Goal: Information Seeking & Learning: Learn about a topic

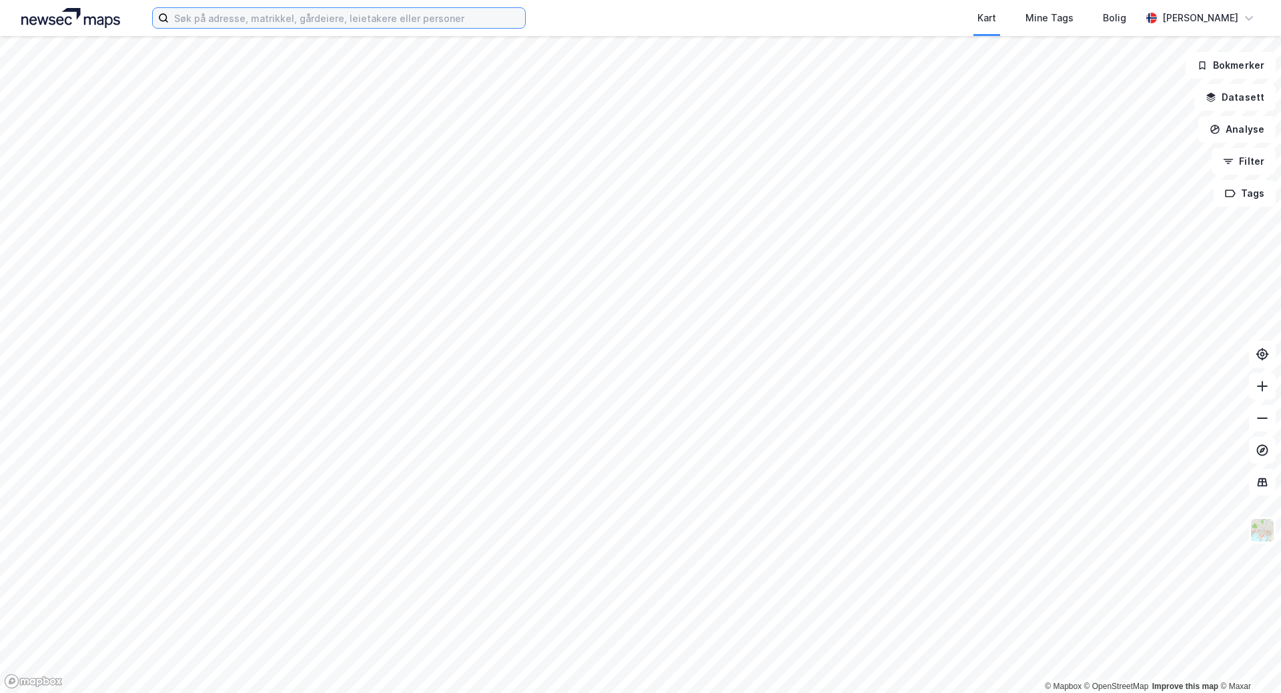
click at [392, 14] on input at bounding box center [347, 18] width 356 height 20
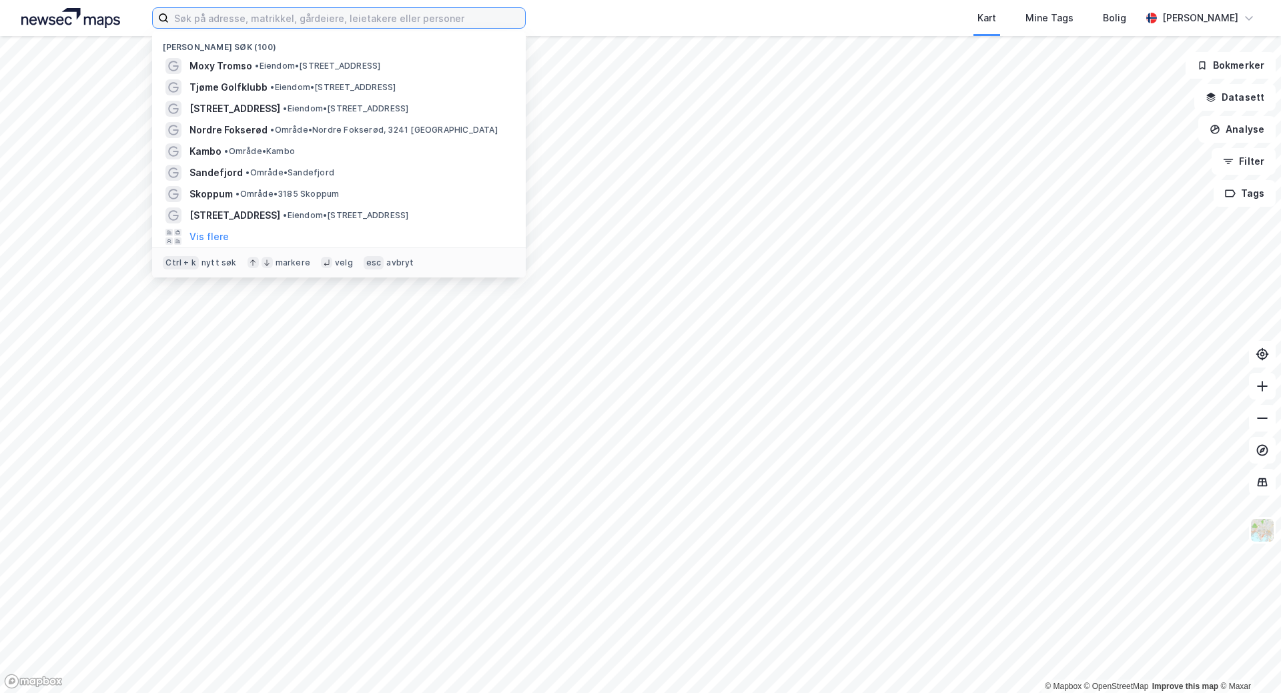
paste input "[STREET_ADDRESS]"
type input "[STREET_ADDRESS]"
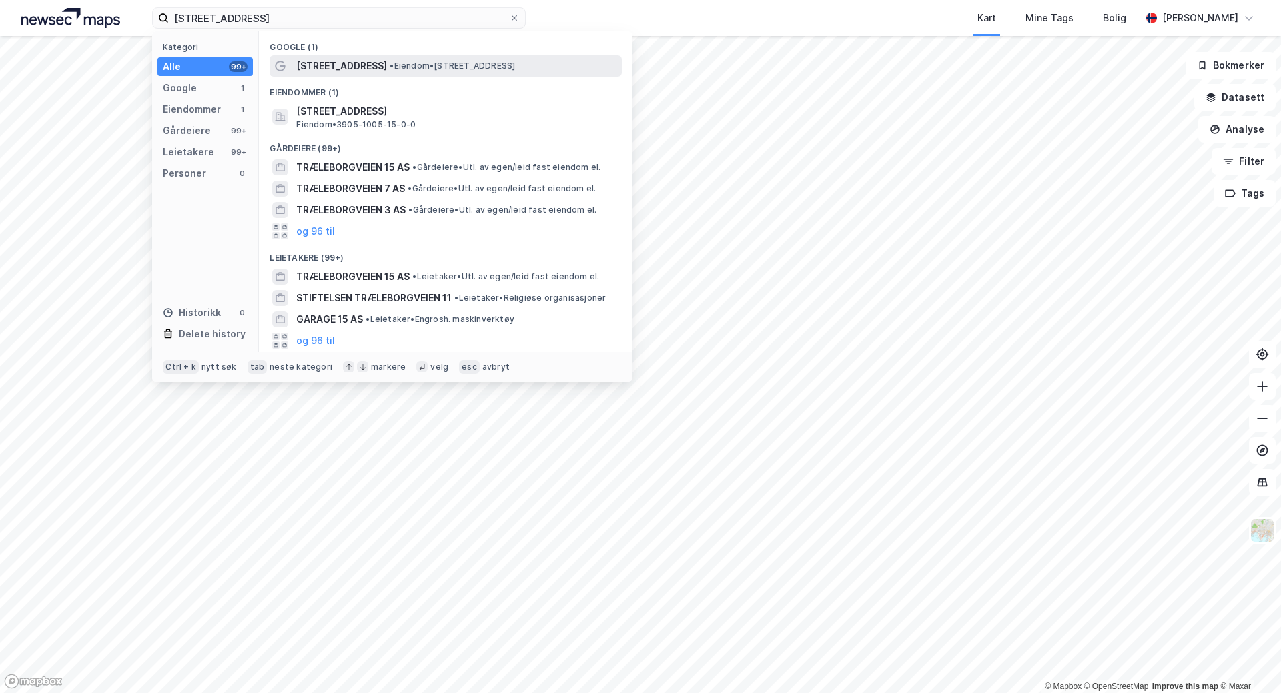
click at [320, 66] on span "[STREET_ADDRESS]" at bounding box center [341, 66] width 91 height 16
